Goal: Task Accomplishment & Management: Manage account settings

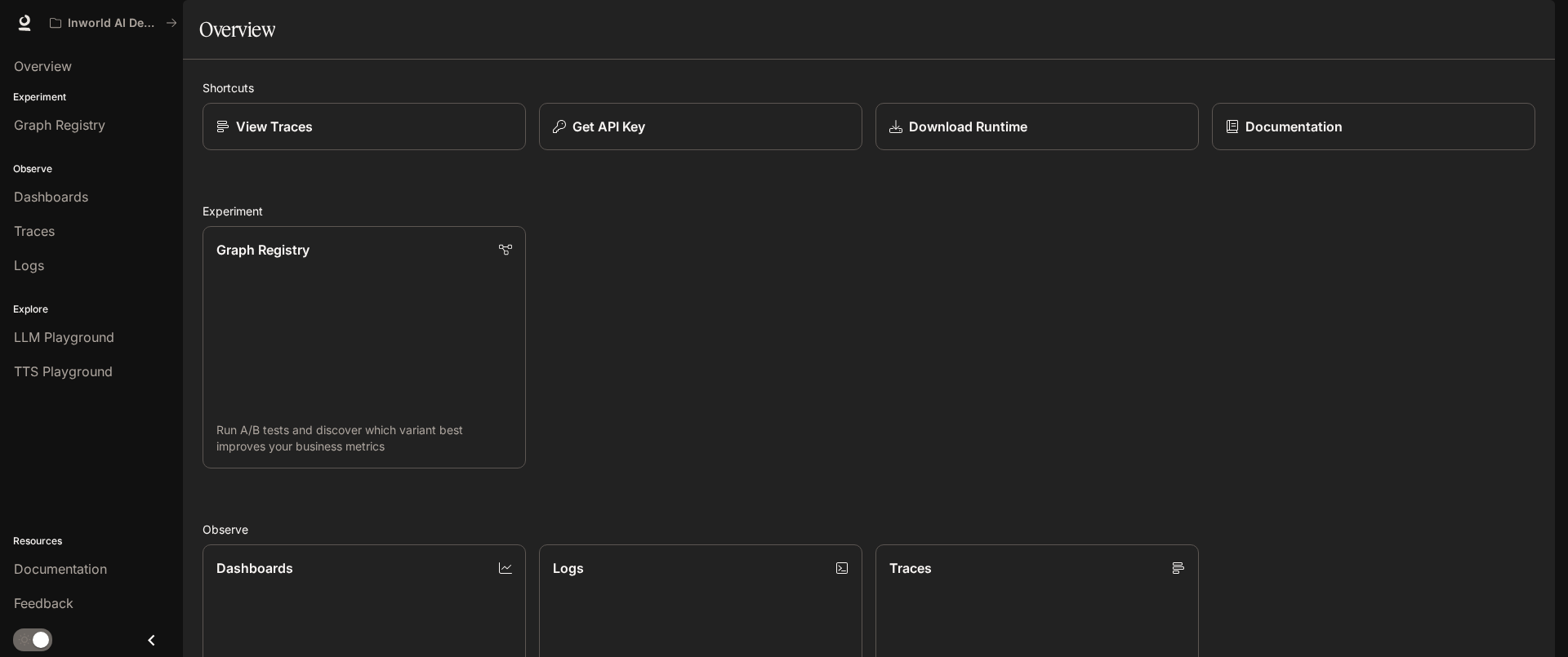
click at [1520, 21] on img "button" at bounding box center [1531, 22] width 23 height 23
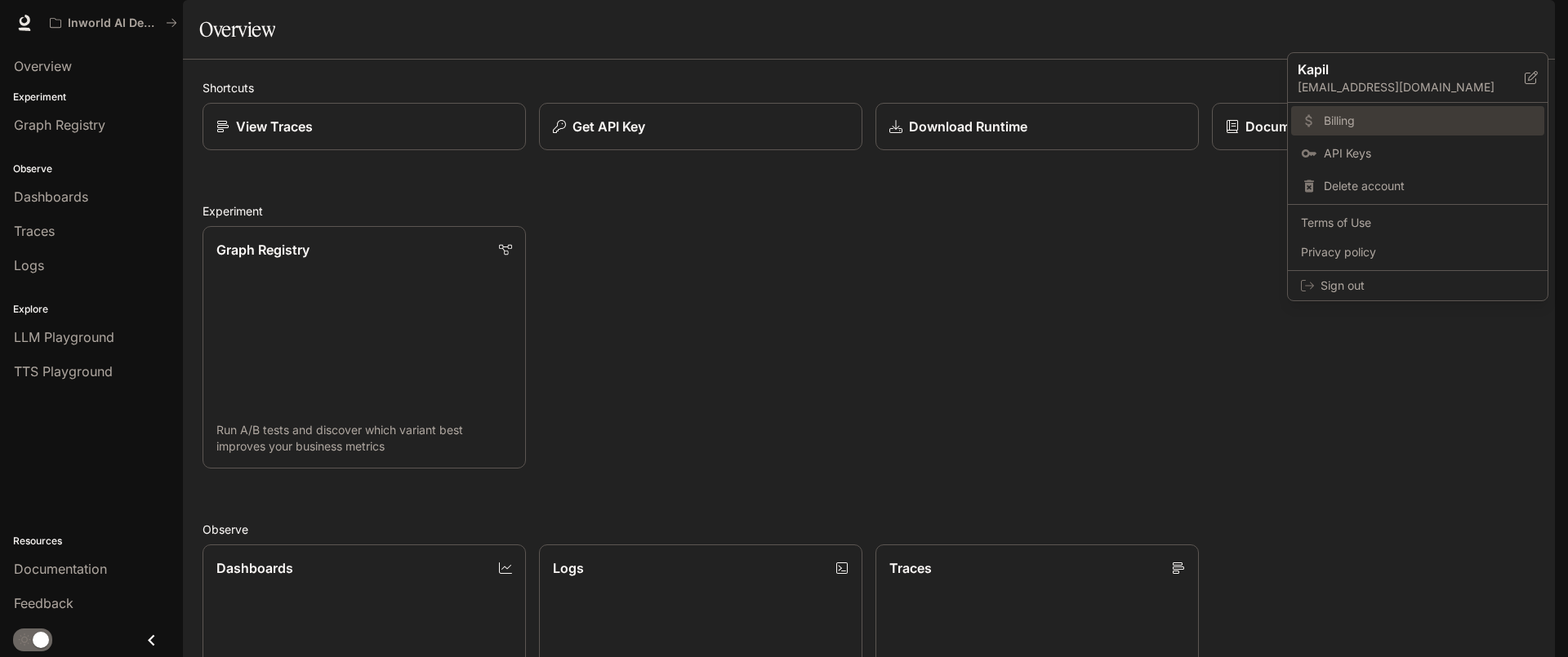
click at [1353, 125] on span "Billing" at bounding box center [1429, 121] width 210 height 17
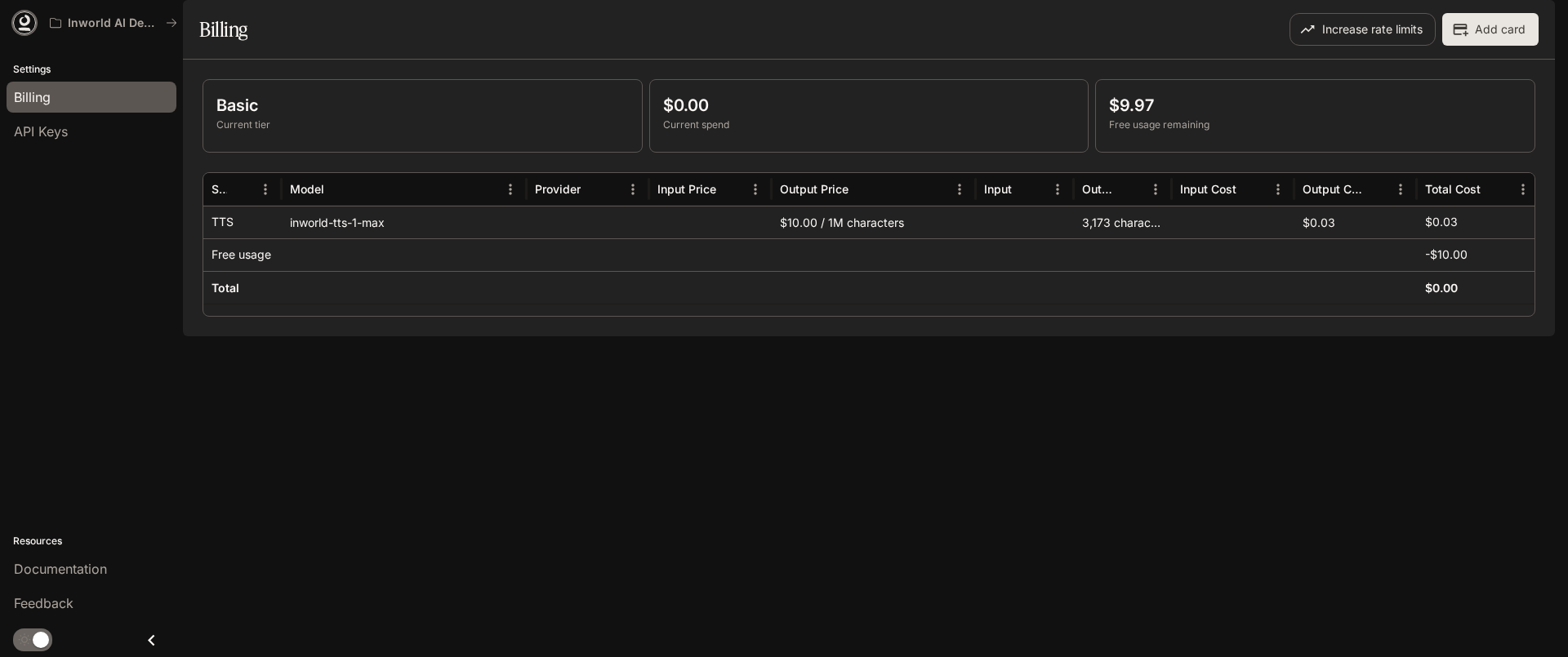
click at [18, 18] on icon at bounding box center [25, 23] width 17 height 17
